Goal: Task Accomplishment & Management: Manage account settings

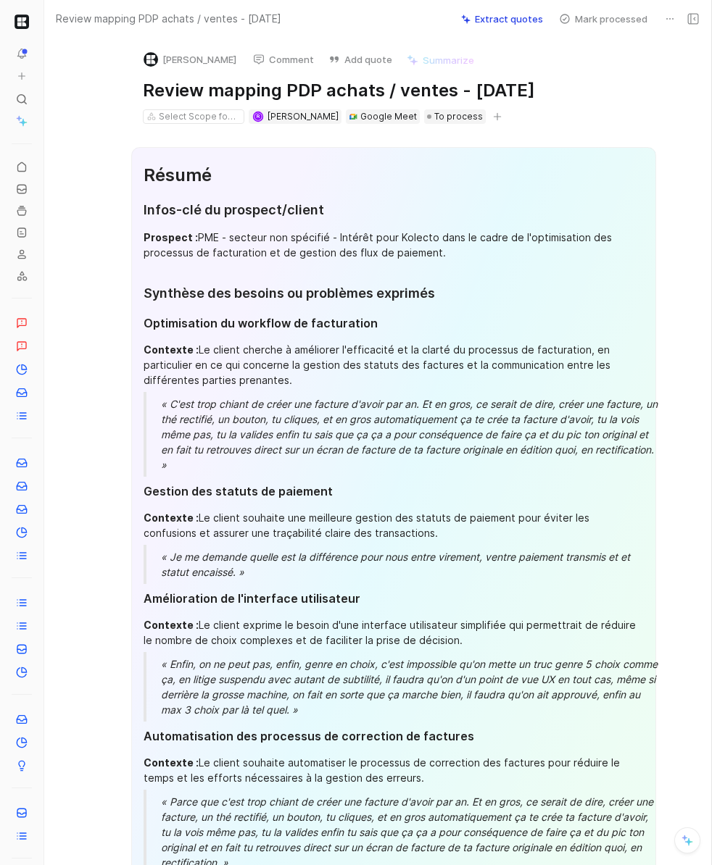
click at [667, 13] on icon at bounding box center [670, 19] width 12 height 12
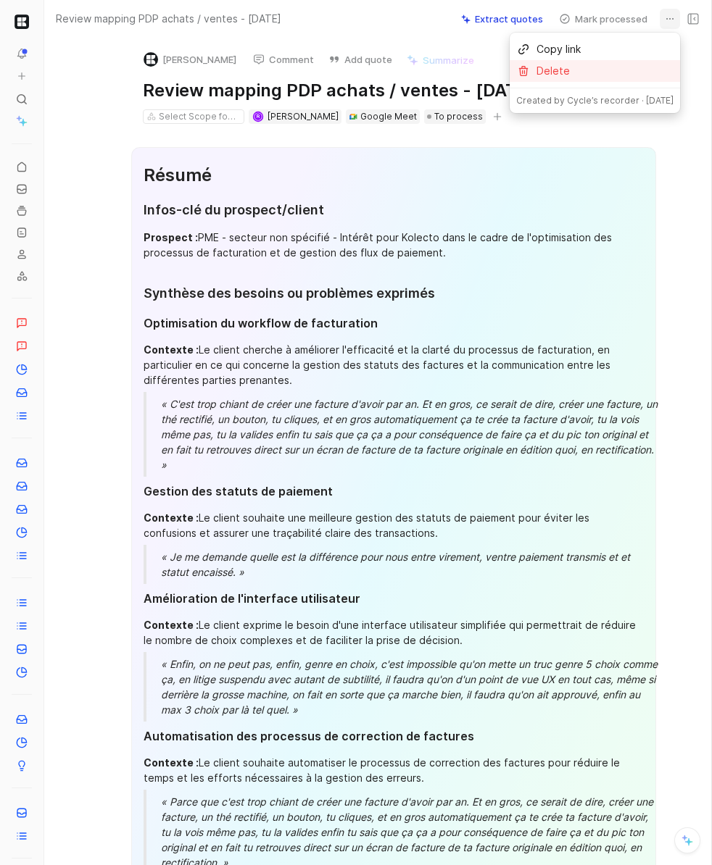
click at [585, 67] on div "Delete" at bounding box center [604, 70] width 137 height 17
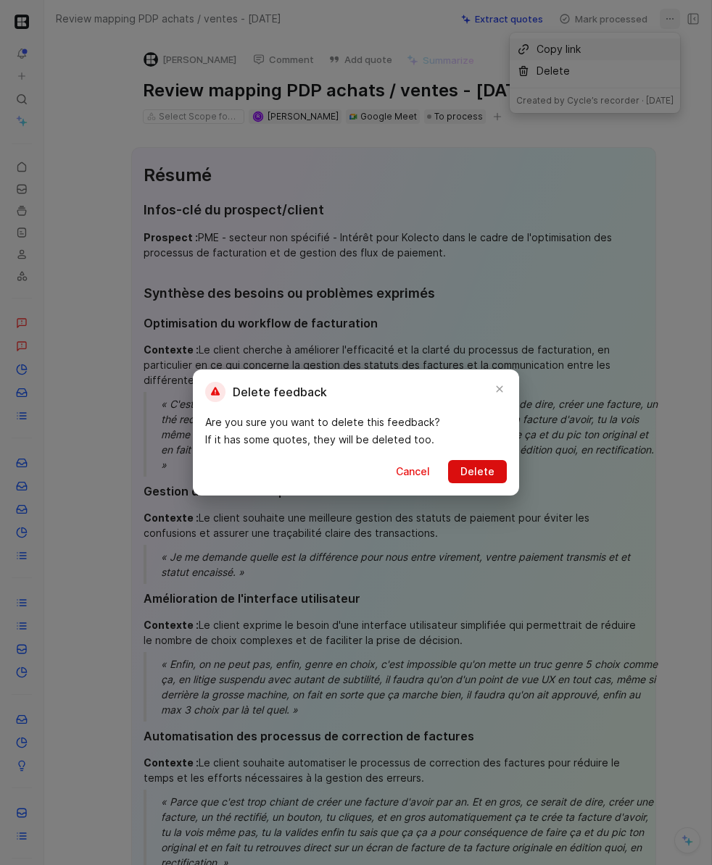
click at [489, 472] on span "Delete" at bounding box center [477, 471] width 34 height 17
